Goal: Information Seeking & Learning: Find specific page/section

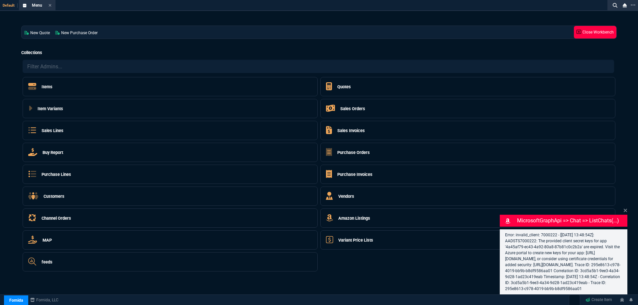
click at [579, 33] on icon at bounding box center [578, 32] width 5 height 5
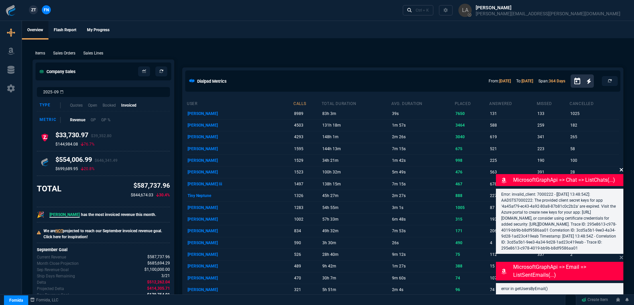
click at [621, 167] on icon at bounding box center [622, 169] width 4 height 5
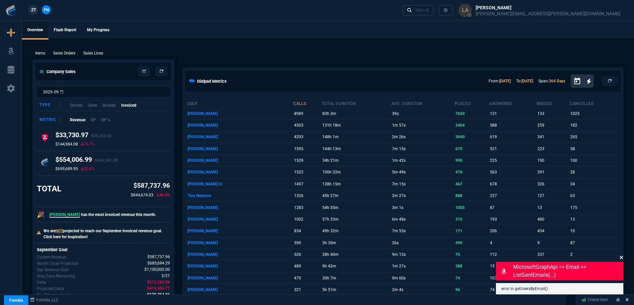
click at [623, 258] on icon at bounding box center [622, 257] width 4 height 5
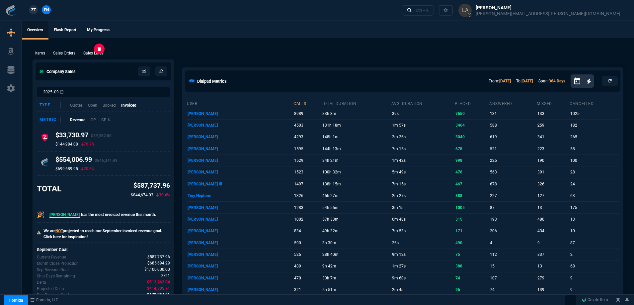
click at [98, 52] on p "Sales Lines" at bounding box center [93, 53] width 20 height 6
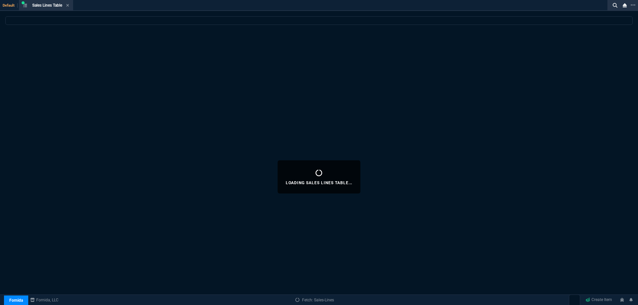
select select
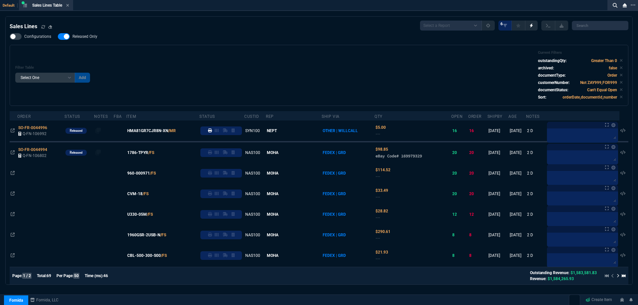
click at [84, 37] on span "Released Only" at bounding box center [84, 36] width 25 height 5
click at [58, 37] on input "Released Only" at bounding box center [57, 37] width 0 height 0
checkbox input "false"
click at [246, 47] on div "Filter Table Select One Add Filter () Age () ATS () Cond (itemVariantCode) Cust…" at bounding box center [319, 75] width 618 height 61
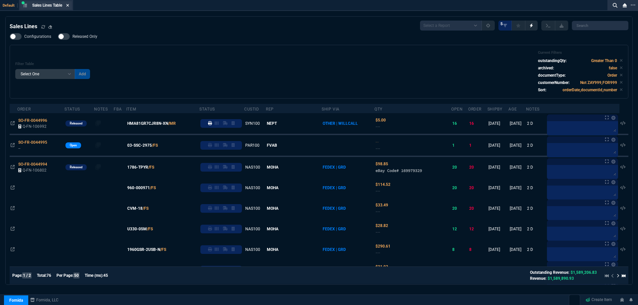
click at [68, 7] on fa-icon at bounding box center [67, 5] width 3 height 5
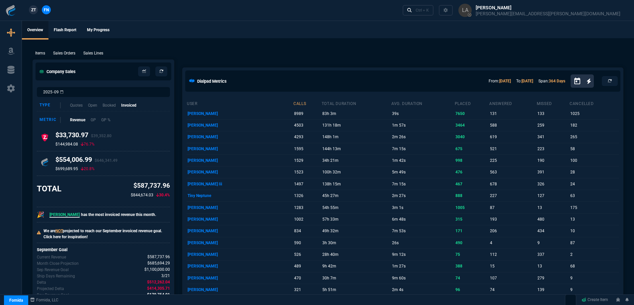
click at [33, 12] on span "ZT" at bounding box center [33, 10] width 5 height 6
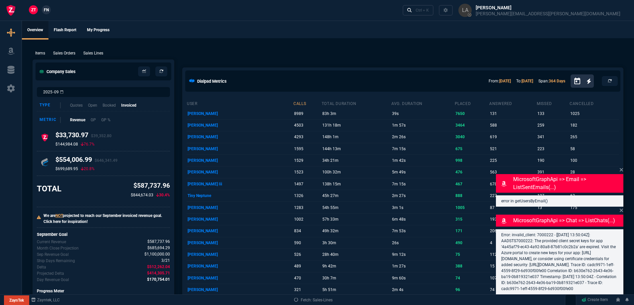
select select
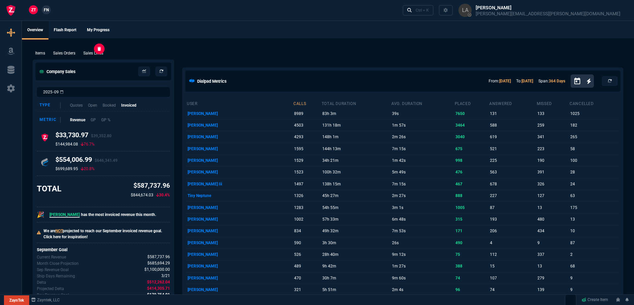
click at [91, 53] on p "Sales Lines" at bounding box center [93, 53] width 20 height 6
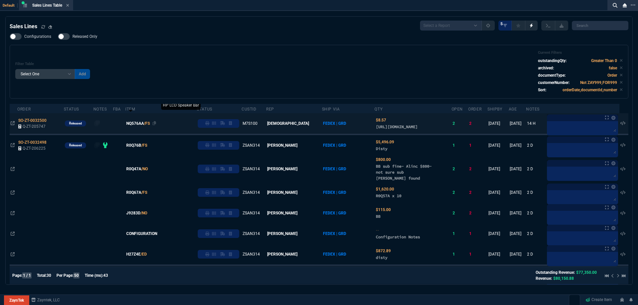
click at [143, 127] on span "NQ576AA" at bounding box center [135, 124] width 18 height 6
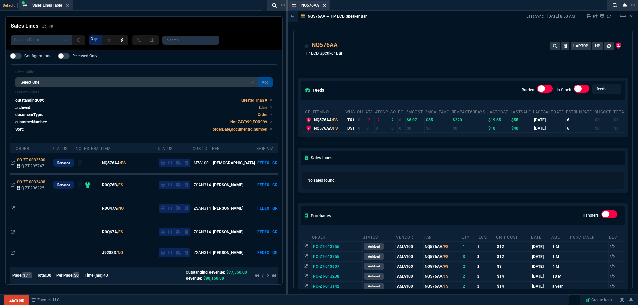
click at [326, 3] on nx-icon at bounding box center [324, 5] width 3 height 5
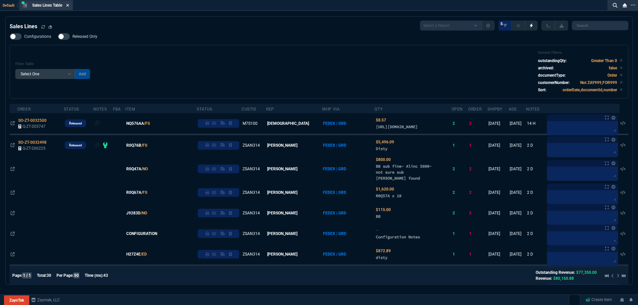
click at [67, 6] on icon at bounding box center [67, 5] width 3 height 4
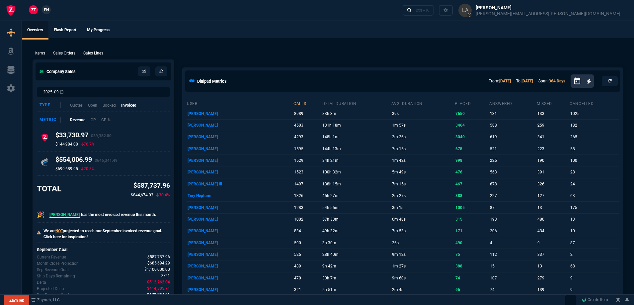
click at [429, 10] on div "Ctrl + K" at bounding box center [422, 10] width 13 height 5
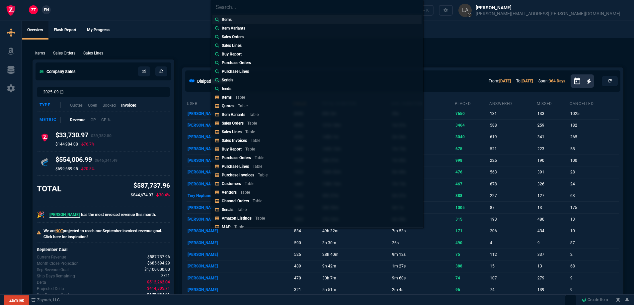
click at [228, 21] on p "Items" at bounding box center [227, 20] width 10 height 6
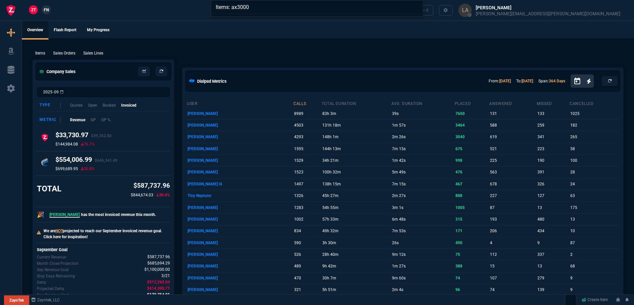
click at [239, 10] on input "Items: ax3000" at bounding box center [317, 6] width 212 height 13
type input "Items: ax3000"
drag, startPoint x: 117, startPoint y: 12, endPoint x: 50, endPoint y: 10, distance: 66.8
click at [116, 11] on div "Items: ax3000" at bounding box center [317, 152] width 634 height 305
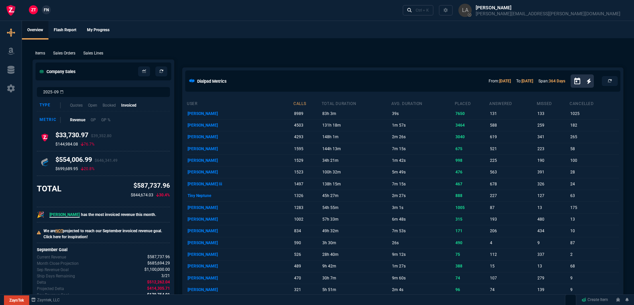
click at [47, 10] on span "FN" at bounding box center [46, 10] width 5 height 6
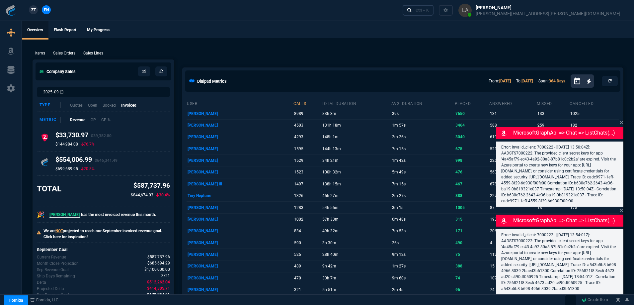
click at [434, 10] on link "Ctrl + K" at bounding box center [418, 10] width 31 height 10
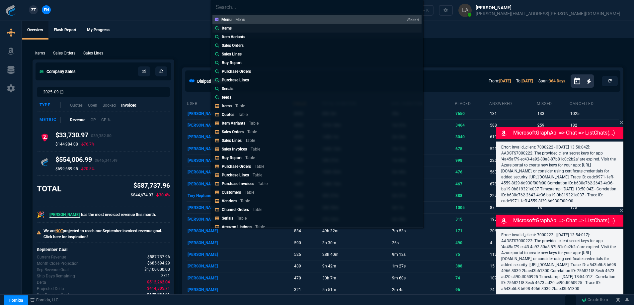
click at [221, 30] on div "Items" at bounding box center [224, 28] width 19 height 6
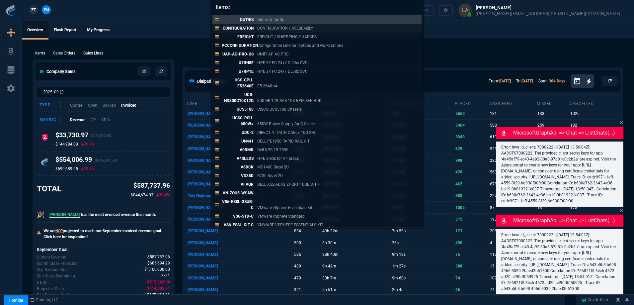
paste input "ax3000"
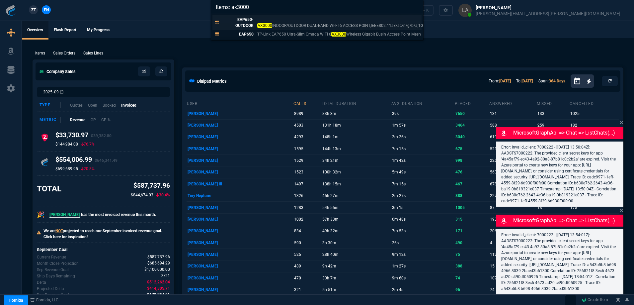
type input "Items: ax3000"
click at [250, 21] on p "EAP650-OUTDOOR" at bounding box center [238, 23] width 32 height 12
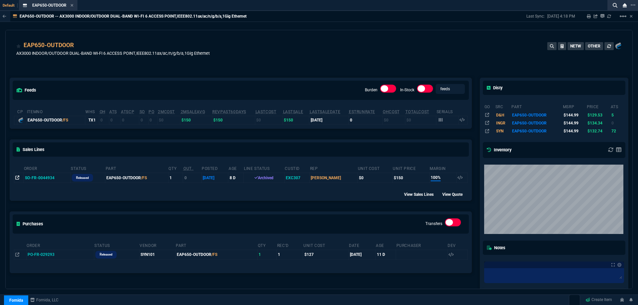
click at [16, 179] on icon at bounding box center [17, 178] width 4 height 4
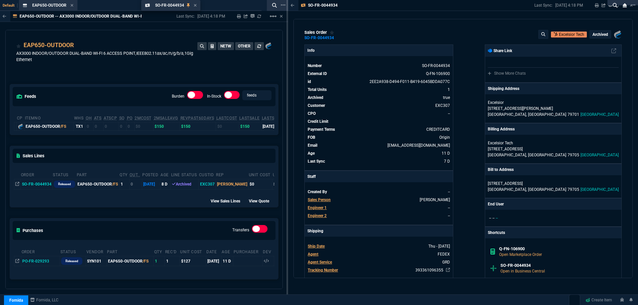
drag, startPoint x: 323, startPoint y: 6, endPoint x: 164, endPoint y: -4, distance: 159.4
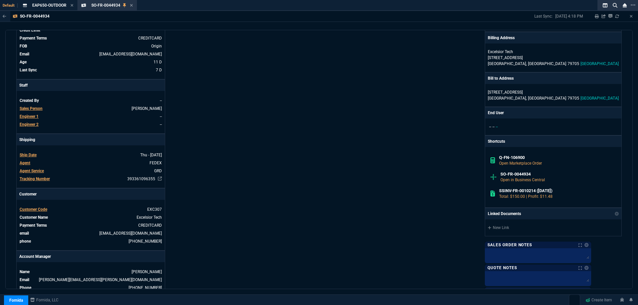
scroll to position [100, 0]
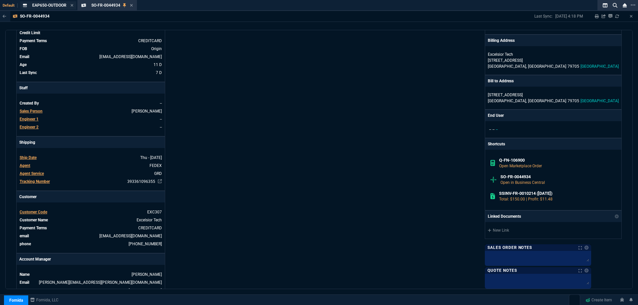
click at [54, 9] on div "EAP650-OUTDOOR Loading..." at bounding box center [48, 5] width 56 height 8
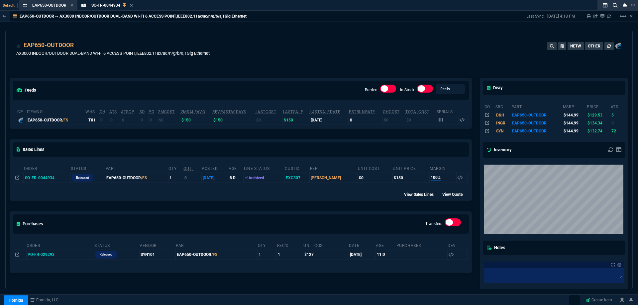
click at [107, 11] on div "Default EAP650-OUTDOOR Item SO-FR-0044934 Sales Order" at bounding box center [305, 5] width 611 height 11
click at [109, 8] on div "SO-FR-0044934 Sales Order" at bounding box center [107, 5] width 57 height 8
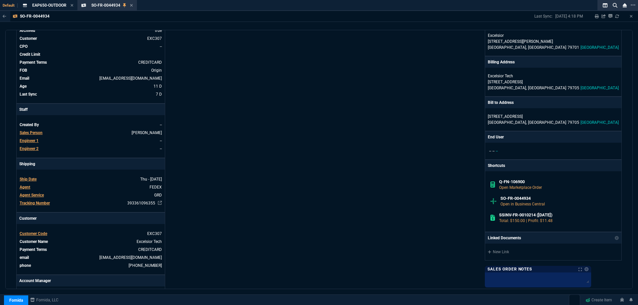
scroll to position [0, 0]
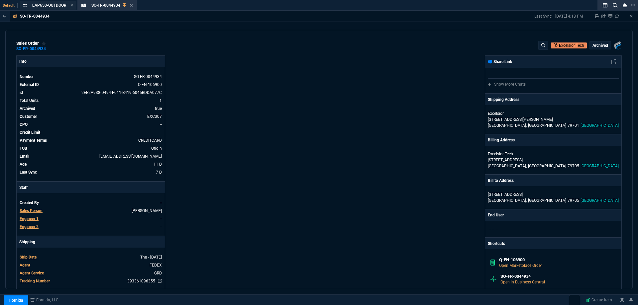
click at [41, 3] on div "EAP650-OUTDOOR Item" at bounding box center [49, 6] width 34 height 6
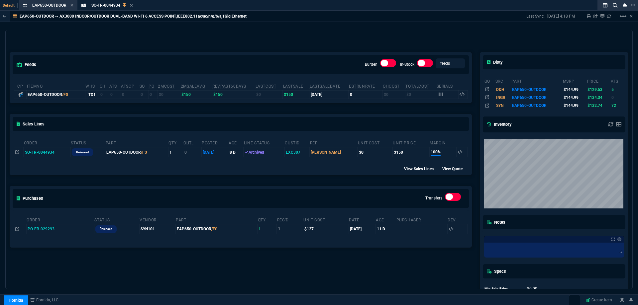
scroll to position [66, 0]
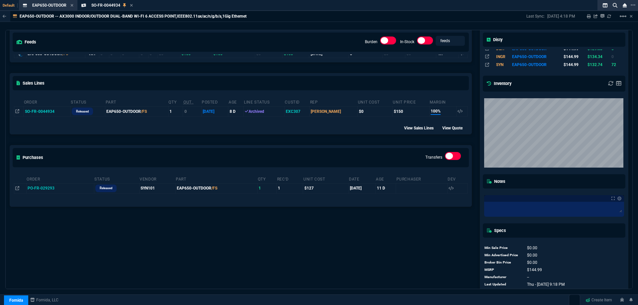
click at [200, 229] on div "feeds Burden In-Stock feeds prices cp ItemNo WHS OH ATS ATSCP SO PO 2MCost 2MSa…" at bounding box center [241, 147] width 470 height 300
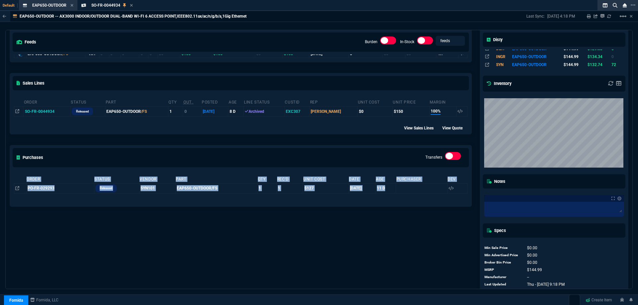
click at [199, 229] on div "feeds Burden In-Stock feeds prices cp ItemNo WHS OH ATS ATSCP SO PO 2MCost 2MSa…" at bounding box center [241, 147] width 470 height 300
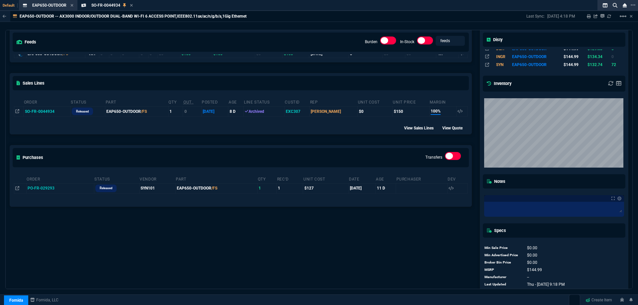
click at [199, 229] on div "feeds Burden In-Stock feeds prices cp ItemNo WHS OH ATS ATSCP SO PO 2MCost 2MSa…" at bounding box center [241, 147] width 470 height 300
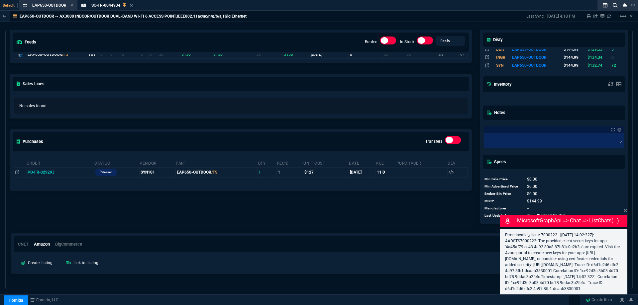
scroll to position [66, 0]
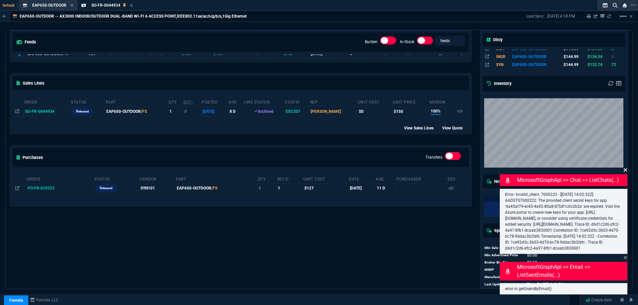
click at [624, 167] on icon at bounding box center [625, 169] width 4 height 5
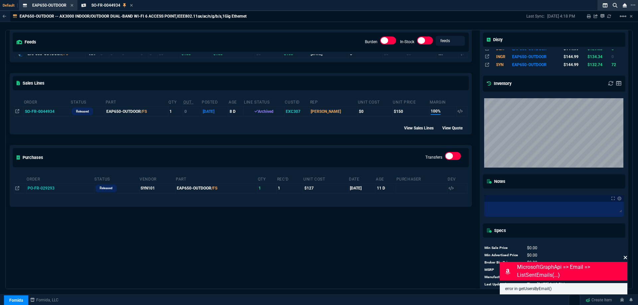
click at [626, 259] on icon at bounding box center [625, 257] width 4 height 5
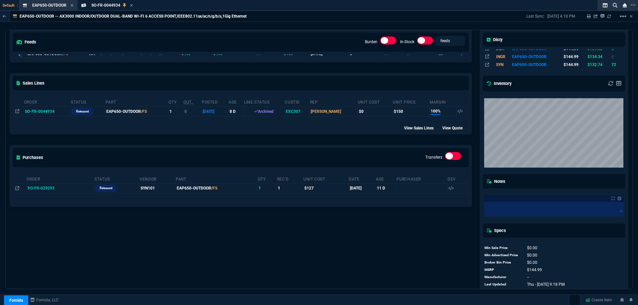
scroll to position [0, 0]
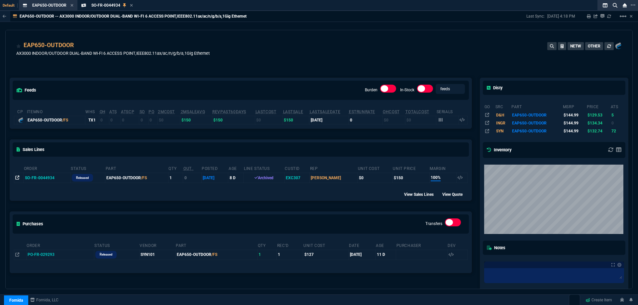
click at [19, 179] on icon at bounding box center [17, 178] width 4 height 4
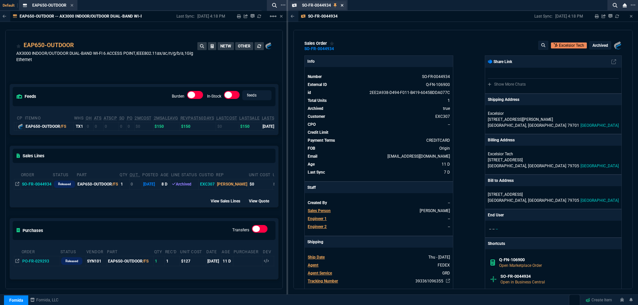
click at [340, 5] on icon at bounding box center [341, 5] width 3 height 4
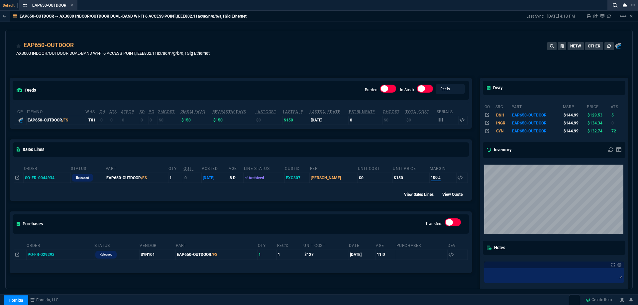
click at [320, 53] on div "EAP650-OUTDOOR AX3000 INDOOR/OUTDOOR DUAL-BAND WI-FI 6 ACCESS POINT,IEEE802.11a…" at bounding box center [318, 53] width 605 height 24
click at [615, 6] on icon at bounding box center [614, 5] width 5 height 5
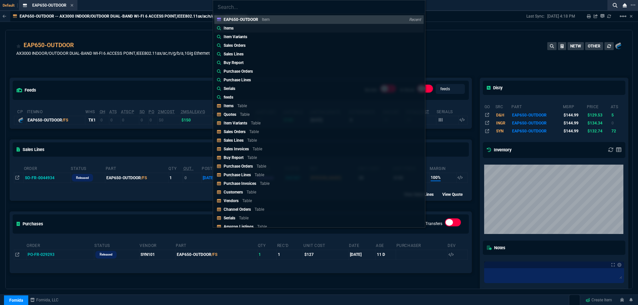
click at [228, 30] on p "Items" at bounding box center [229, 28] width 10 height 6
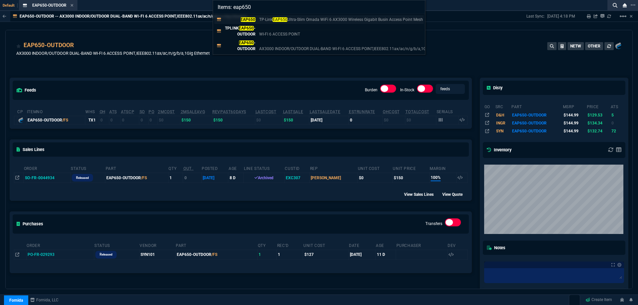
type input "Items: eap650"
click at [248, 19] on mark "EAP650" at bounding box center [247, 19] width 15 height 5
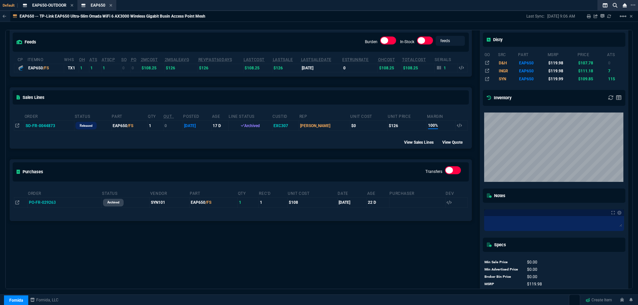
scroll to position [147, 0]
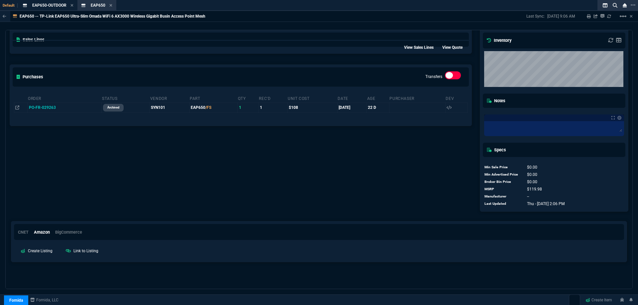
click at [17, 111] on td at bounding box center [20, 108] width 13 height 10
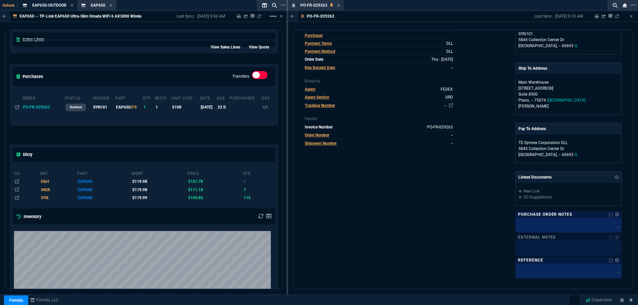
scroll to position [0, 0]
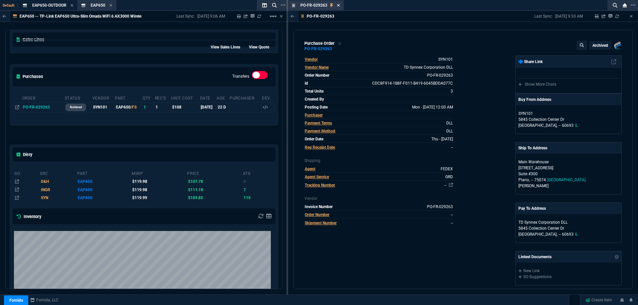
click at [337, 5] on icon at bounding box center [338, 5] width 3 height 4
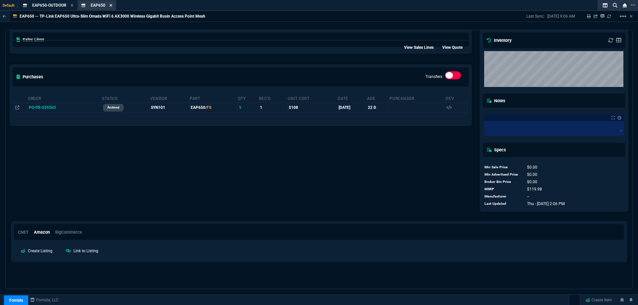
click at [112, 5] on icon at bounding box center [110, 5] width 3 height 4
